Goal: Task Accomplishment & Management: Use online tool/utility

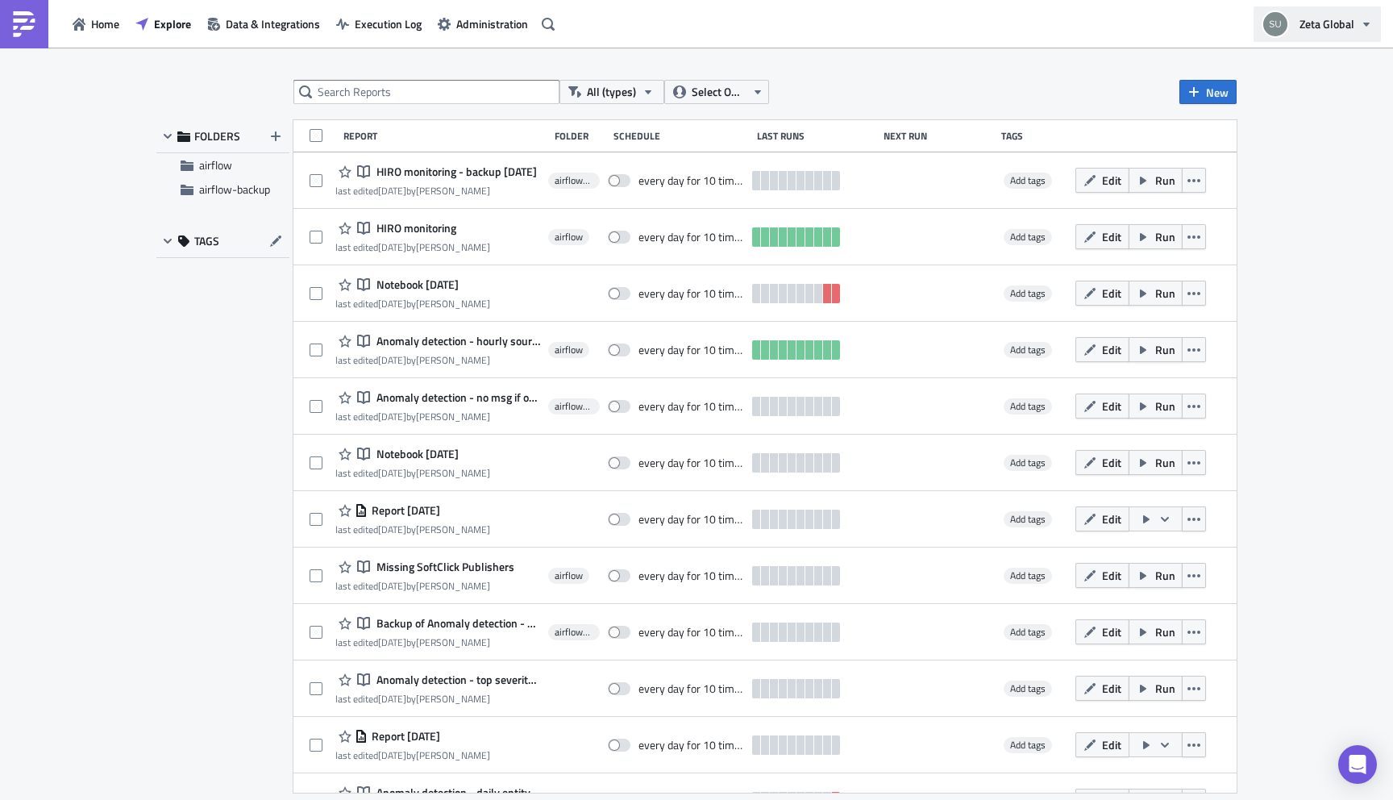
click at [1368, 27] on icon "button" at bounding box center [1366, 24] width 13 height 13
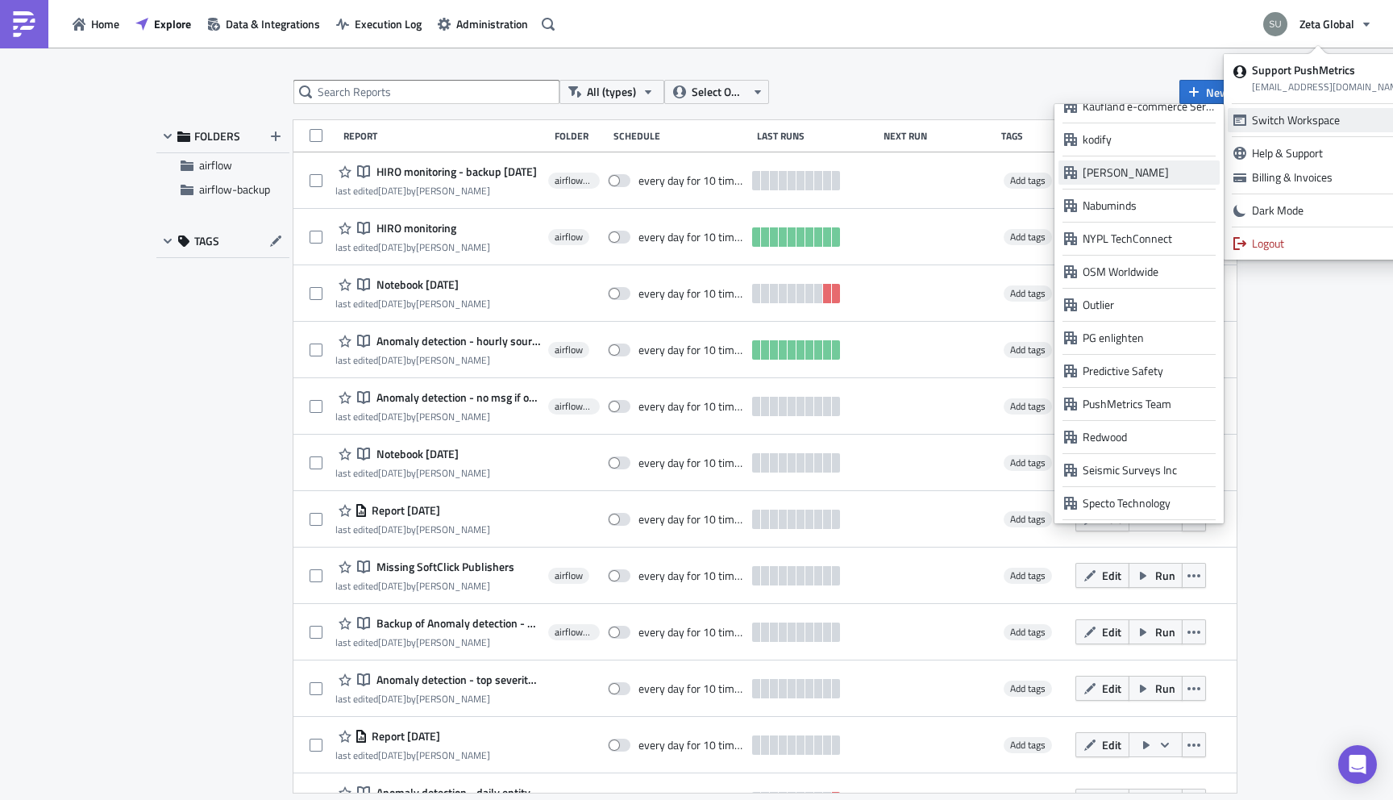
scroll to position [1180, 0]
click at [1104, 403] on div "PushMetrics Team" at bounding box center [1148, 402] width 131 height 16
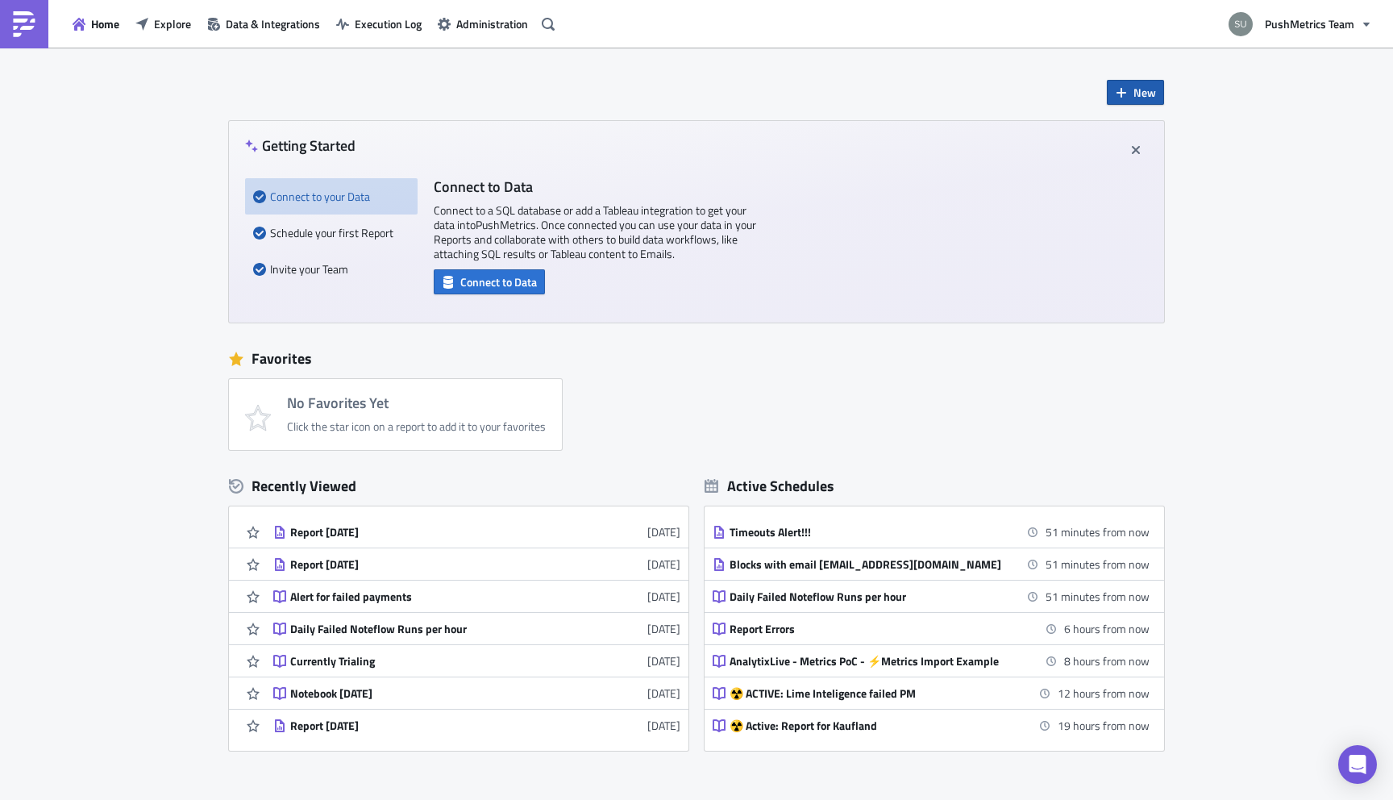
click at [1143, 90] on span "New" at bounding box center [1145, 92] width 23 height 17
click at [1130, 134] on icon at bounding box center [1124, 133] width 13 height 13
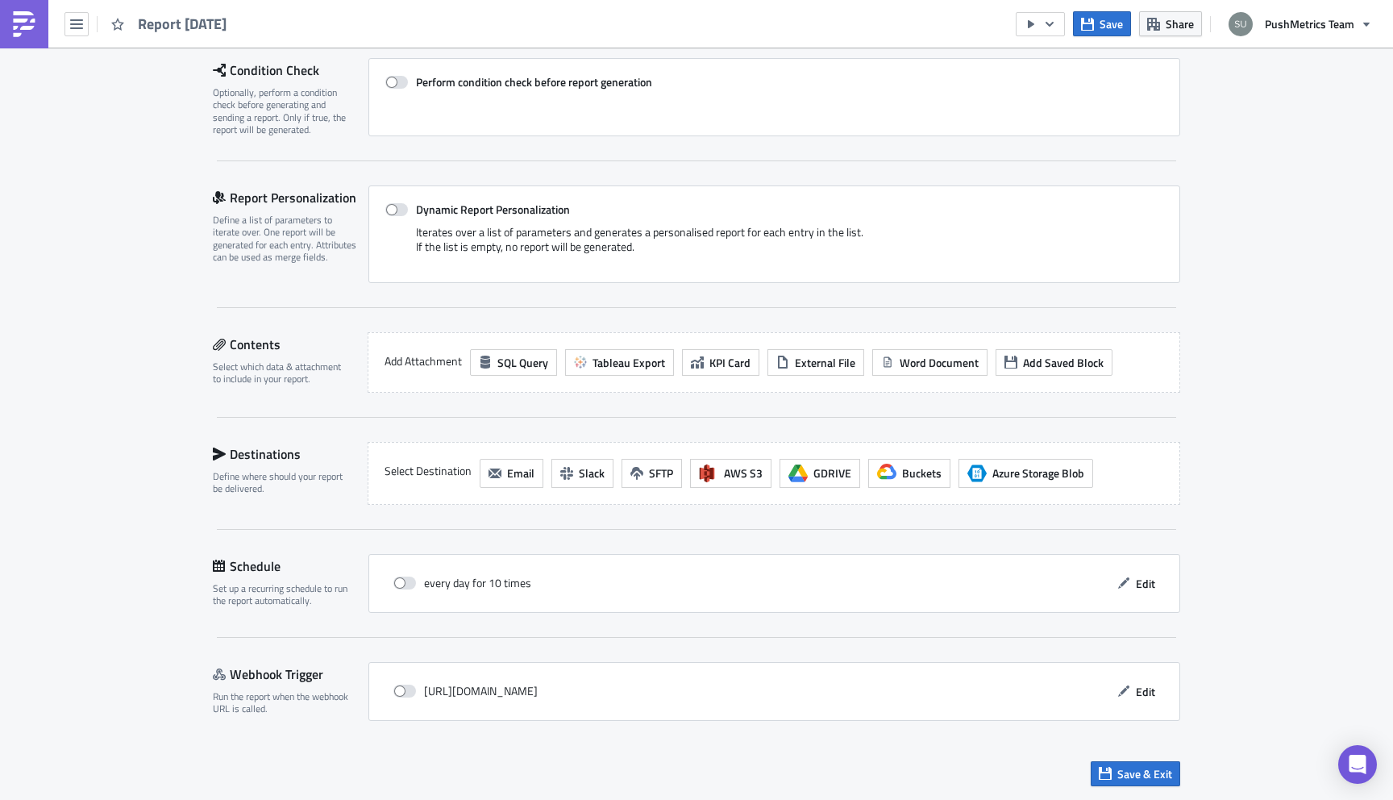
scroll to position [239, 0]
